Goal: Task Accomplishment & Management: Complete application form

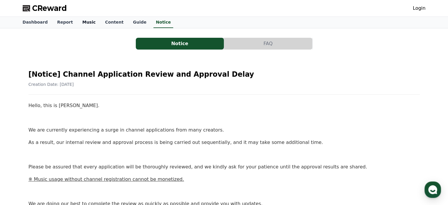
click at [86, 22] on link "Music" at bounding box center [88, 22] width 23 height 11
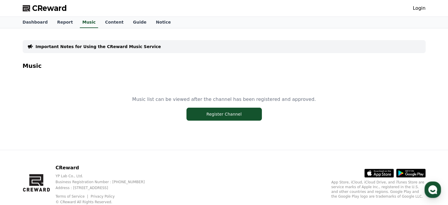
click at [419, 9] on link "Login" at bounding box center [419, 8] width 13 height 7
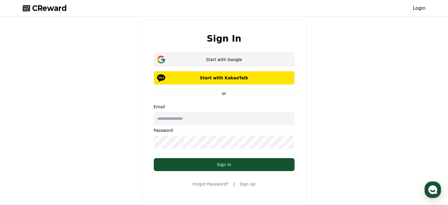
click at [206, 62] on button "Start with Google" at bounding box center [224, 60] width 141 height 14
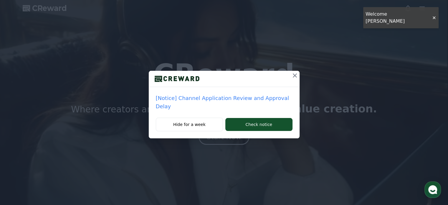
click at [292, 74] on icon at bounding box center [294, 75] width 7 height 7
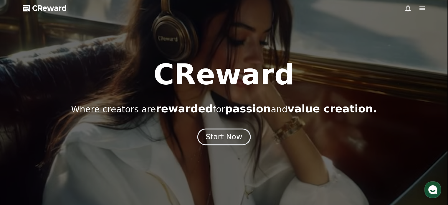
click at [210, 138] on div "Start Now" at bounding box center [224, 137] width 37 height 10
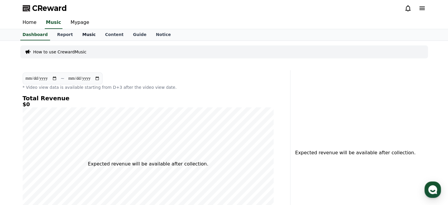
click at [78, 33] on link "Music" at bounding box center [88, 34] width 23 height 11
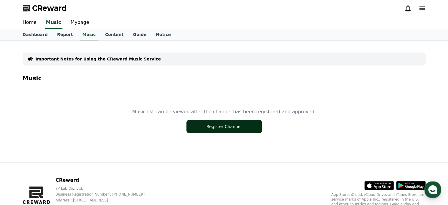
click at [240, 126] on button "Register Channel" at bounding box center [223, 126] width 75 height 13
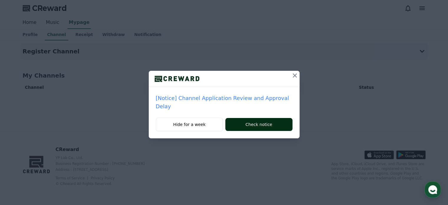
click at [255, 118] on button "Check notice" at bounding box center [258, 124] width 67 height 13
